Goal: Contribute content: Share content

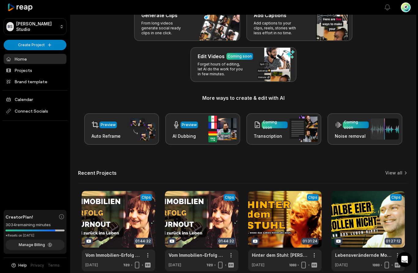
scroll to position [47, 0]
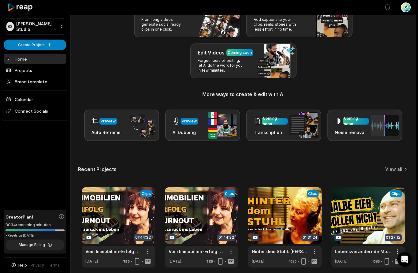
click at [368, 218] on link at bounding box center [367, 228] width 73 height 80
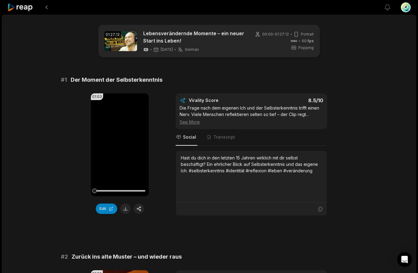
click at [47, 6] on button at bounding box center [46, 7] width 11 height 11
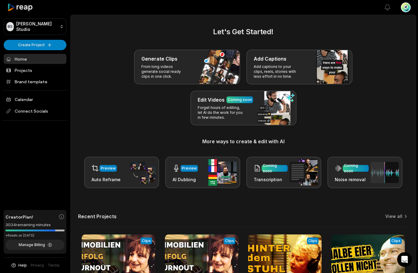
scroll to position [73, 0]
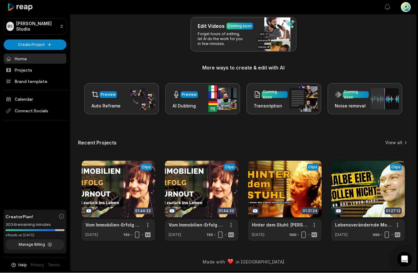
click at [125, 195] on link at bounding box center [118, 201] width 73 height 80
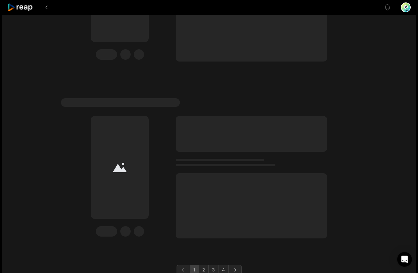
scroll to position [1595, 0]
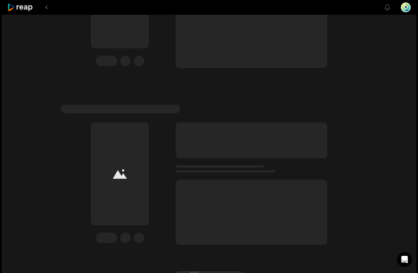
click at [214, 273] on link "3" at bounding box center [213, 276] width 10 height 10
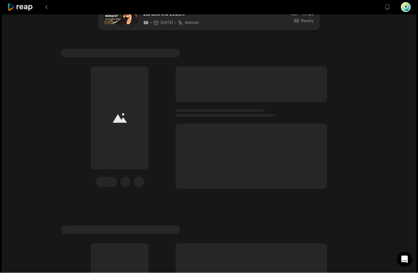
scroll to position [27, 0]
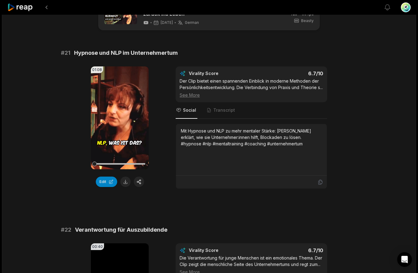
click at [142, 182] on button "button" at bounding box center [139, 182] width 10 height 10
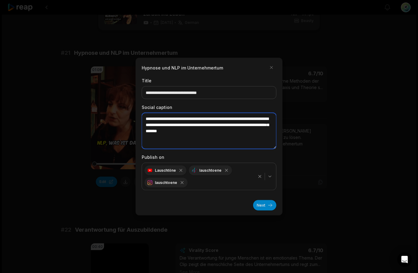
click at [157, 138] on textarea "**********" at bounding box center [209, 131] width 135 height 36
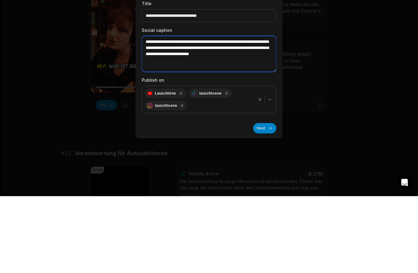
type textarea "**********"
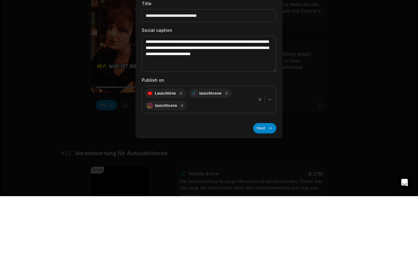
scroll to position [104, 0]
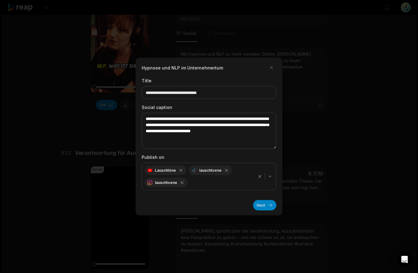
click at [265, 203] on button "Next" at bounding box center [264, 205] width 23 height 10
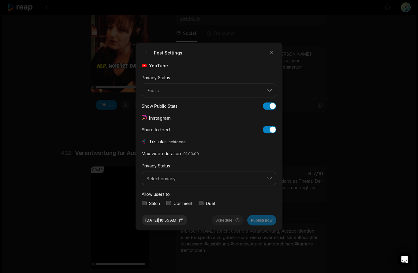
click at [269, 177] on button "Select privacy" at bounding box center [209, 178] width 135 height 14
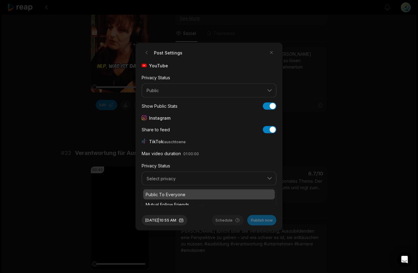
click at [178, 193] on p "Public To Everyone" at bounding box center [209, 194] width 127 height 6
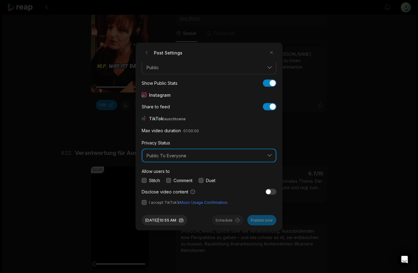
scroll to position [23, 0]
click at [146, 175] on div "Allow users to Stitch Comment Duet" at bounding box center [209, 176] width 135 height 16
click at [171, 182] on button "button" at bounding box center [168, 180] width 5 height 5
click at [143, 181] on button "button" at bounding box center [144, 180] width 5 height 5
click at [202, 181] on button "button" at bounding box center [201, 180] width 5 height 5
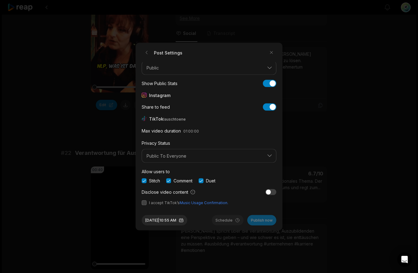
click at [146, 203] on button "button" at bounding box center [144, 202] width 5 height 5
click at [265, 219] on button "Publish now" at bounding box center [261, 220] width 29 height 10
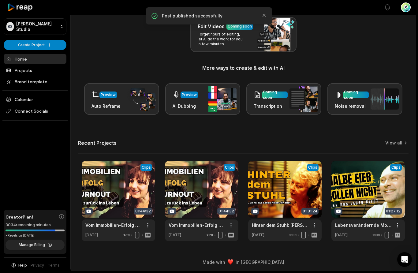
scroll to position [73, 0]
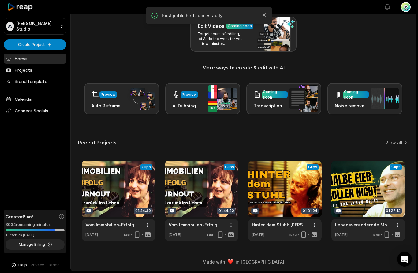
click at [282, 192] on link at bounding box center [284, 201] width 73 height 80
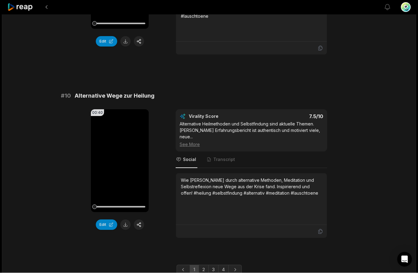
scroll to position [1601, 0]
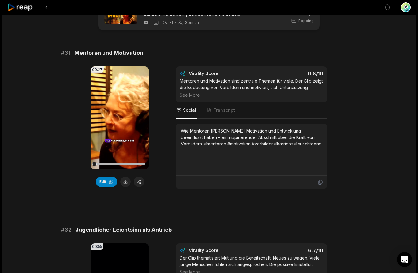
click at [140, 183] on button "button" at bounding box center [139, 182] width 10 height 10
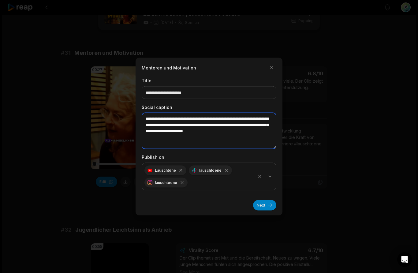
click at [185, 136] on textarea "**********" at bounding box center [209, 131] width 135 height 36
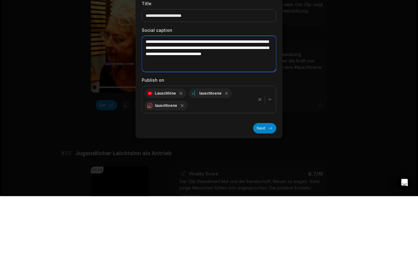
type textarea "**********"
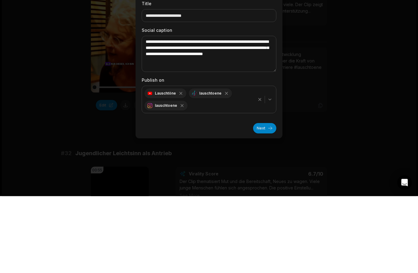
scroll to position [104, 0]
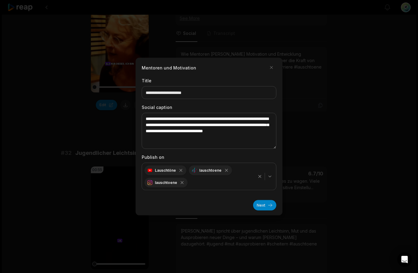
click at [269, 200] on button "Next" at bounding box center [264, 205] width 23 height 10
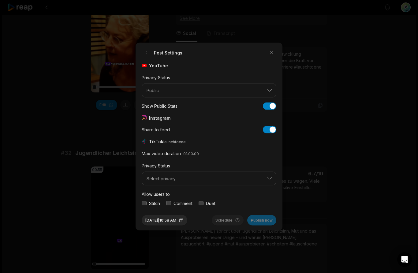
click at [270, 179] on button "Select privacy" at bounding box center [209, 178] width 135 height 14
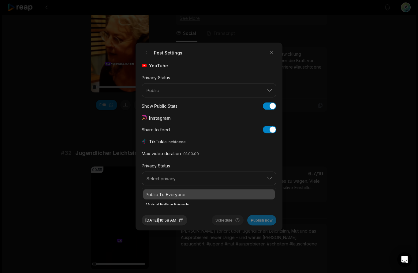
click at [174, 195] on p "Public To Everyone" at bounding box center [209, 194] width 127 height 6
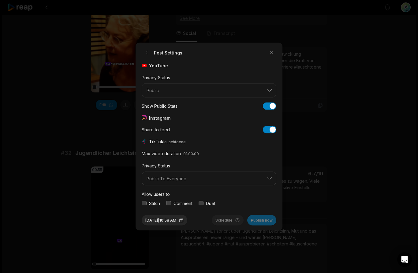
click at [146, 202] on button "button" at bounding box center [144, 203] width 5 height 5
click at [171, 202] on button "button" at bounding box center [168, 203] width 5 height 5
click at [203, 204] on button "button" at bounding box center [201, 203] width 5 height 5
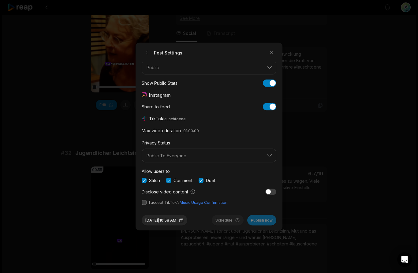
scroll to position [23, 0]
click at [148, 202] on span "I accept TikTok’s Music Usage Confirmation." at bounding box center [209, 203] width 135 height 6
click at [143, 203] on button "button" at bounding box center [144, 202] width 5 height 5
click at [188, 130] on span "01:00:00" at bounding box center [191, 130] width 16 height 5
click at [162, 131] on label "Max video duration" at bounding box center [161, 130] width 39 height 5
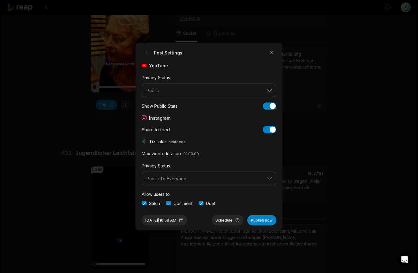
scroll to position [0, 0]
click at [266, 219] on button "Publish now" at bounding box center [261, 220] width 29 height 10
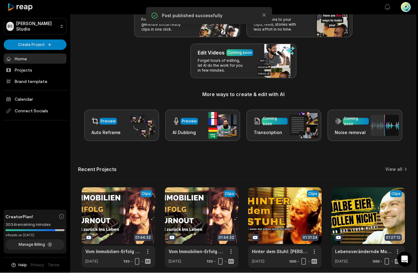
scroll to position [47, 0]
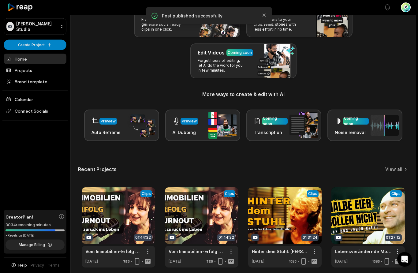
click at [399, 167] on link "View all" at bounding box center [393, 169] width 17 height 6
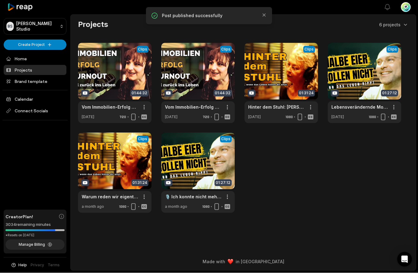
click at [201, 135] on link at bounding box center [197, 173] width 73 height 80
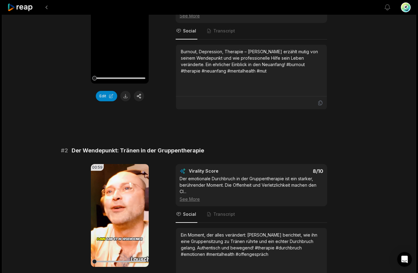
scroll to position [399, 0]
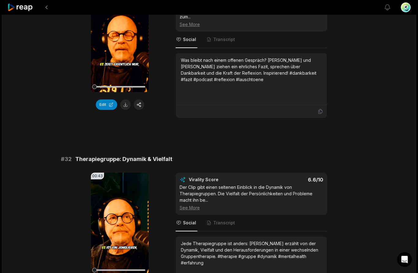
scroll to position [133, 0]
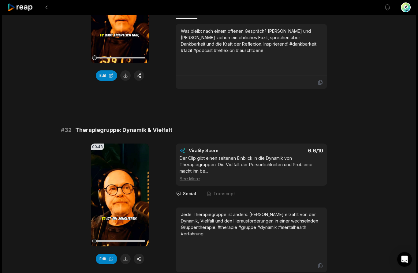
click at [121, 193] on icon at bounding box center [119, 195] width 7 height 7
click at [121, 192] on icon at bounding box center [119, 194] width 7 height 7
click at [117, 195] on icon at bounding box center [119, 194] width 5 height 5
click at [193, 181] on div "See More" at bounding box center [251, 178] width 143 height 6
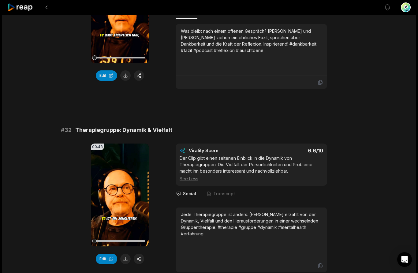
click at [222, 192] on span "Transcript" at bounding box center [224, 194] width 22 height 6
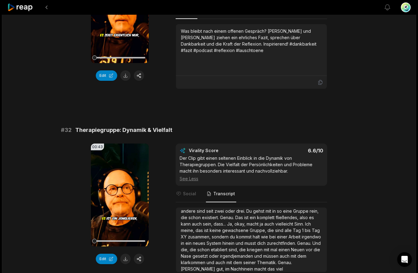
scroll to position [16, 0]
click at [140, 258] on button "button" at bounding box center [139, 259] width 10 height 10
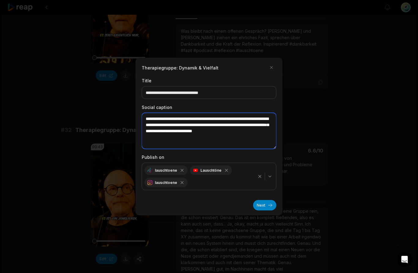
click at [215, 149] on textarea "**********" at bounding box center [209, 131] width 135 height 36
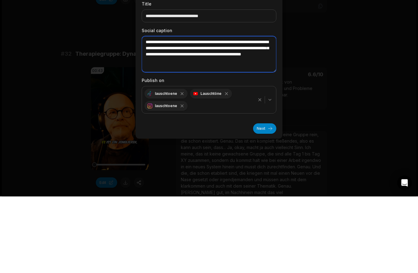
type textarea "**********"
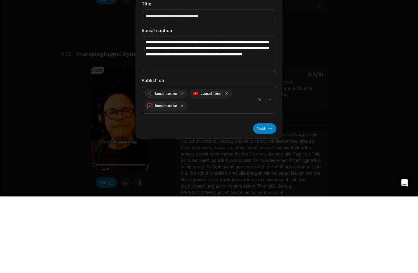
scroll to position [167, 0]
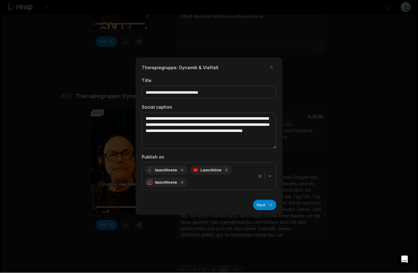
click at [263, 210] on button "Next" at bounding box center [264, 205] width 23 height 10
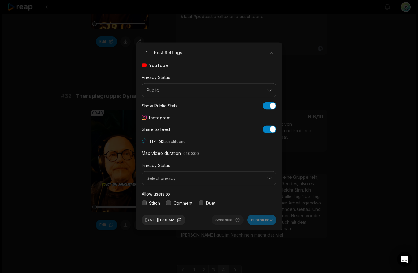
click at [272, 185] on button "Select privacy" at bounding box center [209, 178] width 135 height 14
click at [268, 185] on button "Select privacy" at bounding box center [209, 178] width 135 height 14
click at [271, 185] on button "Select privacy" at bounding box center [209, 178] width 135 height 14
click at [175, 198] on p "Public To Everyone" at bounding box center [209, 194] width 127 height 6
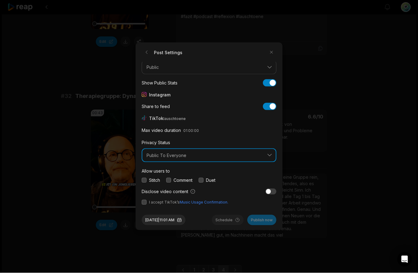
scroll to position [23, 0]
click at [266, 163] on button "Public To Everyone" at bounding box center [209, 156] width 135 height 14
click at [147, 184] on div "Stitch" at bounding box center [151, 180] width 18 height 6
click at [167, 183] on button "button" at bounding box center [168, 180] width 5 height 5
click at [203, 183] on button "button" at bounding box center [201, 180] width 5 height 5
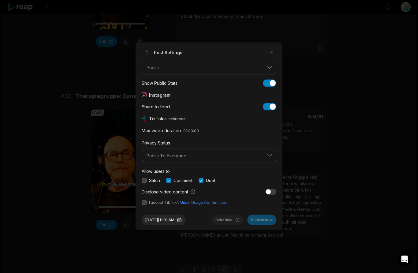
click at [142, 183] on button "button" at bounding box center [144, 180] width 5 height 5
click at [150, 205] on div "YouTube Privacy Status Public Show Public Stats Show Public Stats Instagram Sha…" at bounding box center [209, 133] width 135 height 143
click at [145, 205] on button "button" at bounding box center [144, 202] width 5 height 5
click at [266, 225] on button "Publish now" at bounding box center [261, 220] width 29 height 10
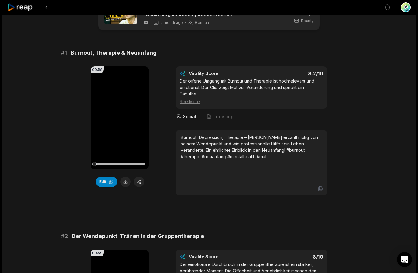
scroll to position [27, 0]
